Goal: Find specific page/section: Find specific page/section

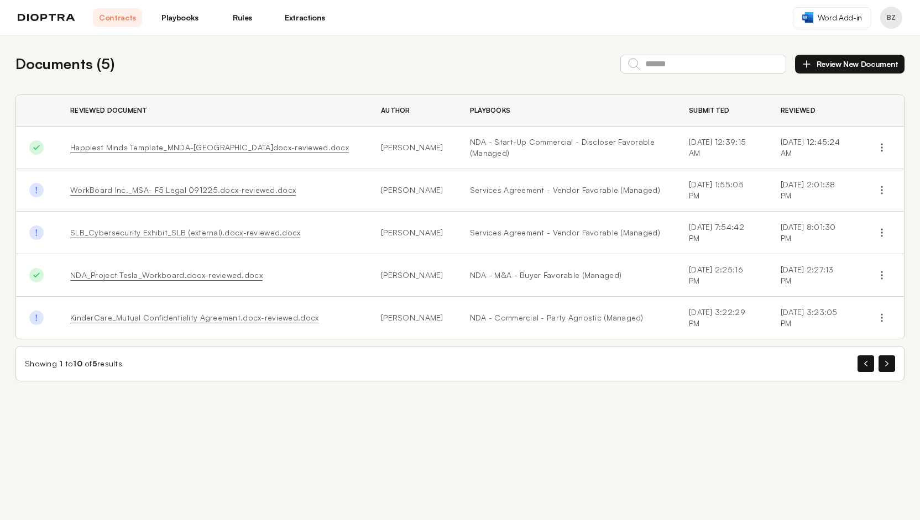
click at [291, 22] on link "Extractions" at bounding box center [304, 17] width 49 height 19
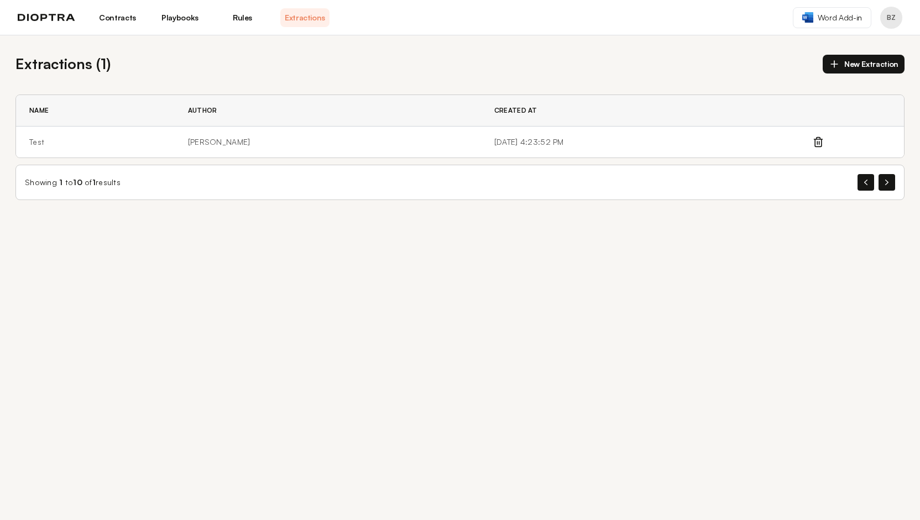
click at [857, 63] on button "New Extraction" at bounding box center [863, 64] width 82 height 19
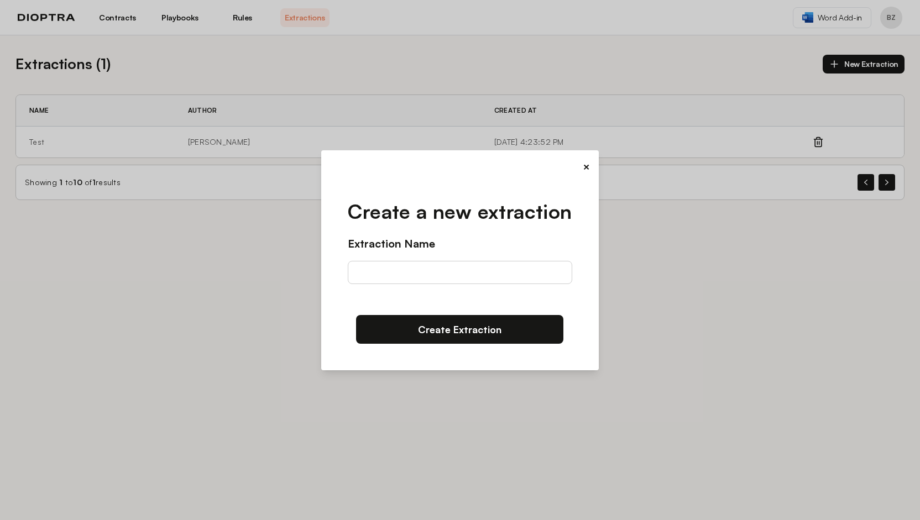
click at [584, 165] on button "×" at bounding box center [585, 166] width 7 height 15
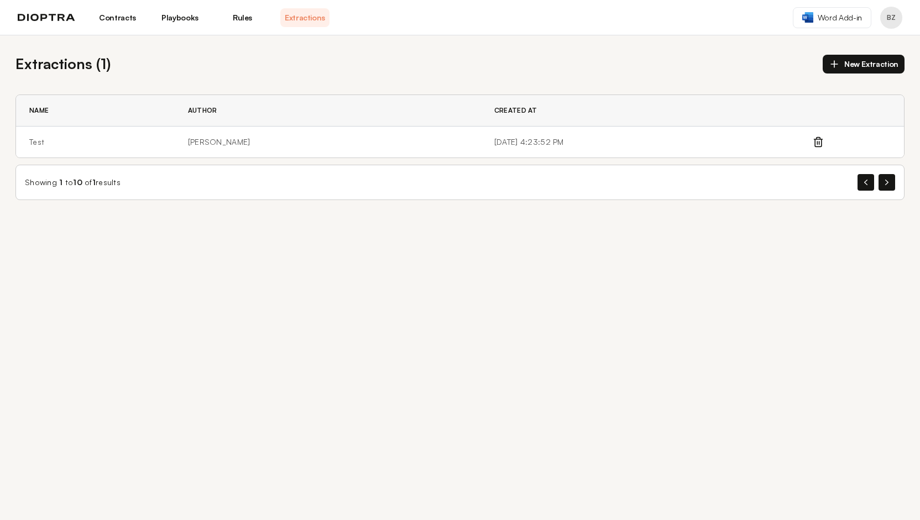
click at [309, 17] on link "Extractions" at bounding box center [304, 17] width 49 height 19
click at [245, 19] on link "Rules" at bounding box center [242, 17] width 49 height 19
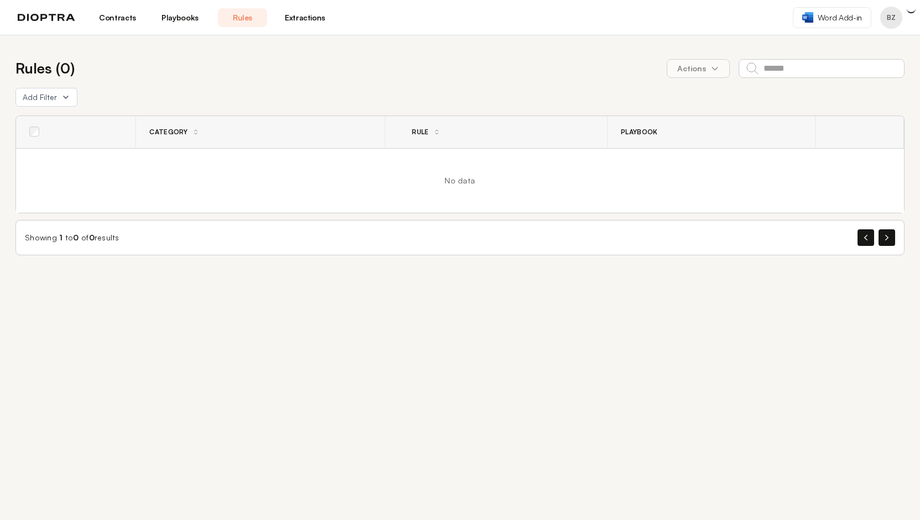
click at [294, 17] on link "Extractions" at bounding box center [304, 17] width 49 height 19
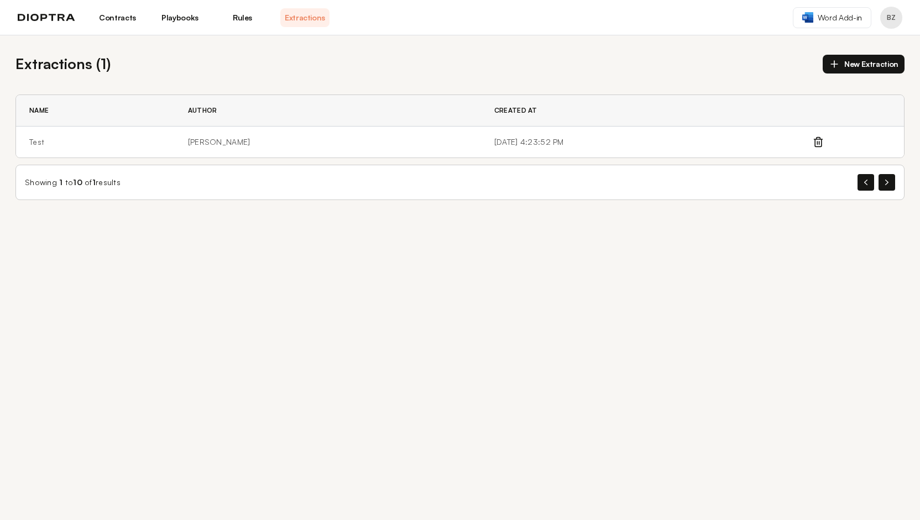
click at [300, 19] on link "Extractions" at bounding box center [304, 17] width 49 height 19
